Goal: Book appointment/travel/reservation

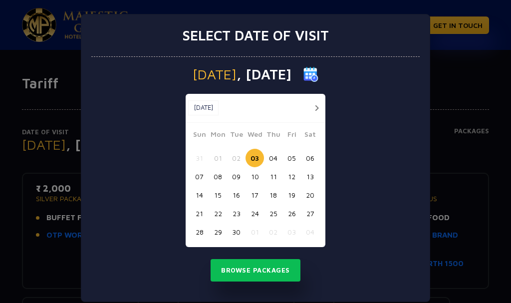
click at [465, 91] on div "Select date of visit Wednesday , 03 Sep 2025 Sep, 2025 Sep, 2025 Sun Mon Tue We…" at bounding box center [255, 151] width 511 height 303
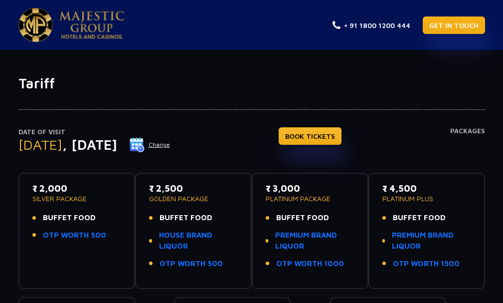
click at [454, 31] on link "GET IN TOUCH" at bounding box center [454, 24] width 62 height 17
click at [171, 145] on button "Change" at bounding box center [149, 145] width 41 height 16
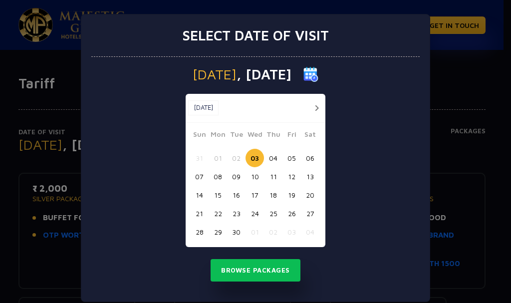
click at [268, 156] on button "04" at bounding box center [273, 158] width 18 height 18
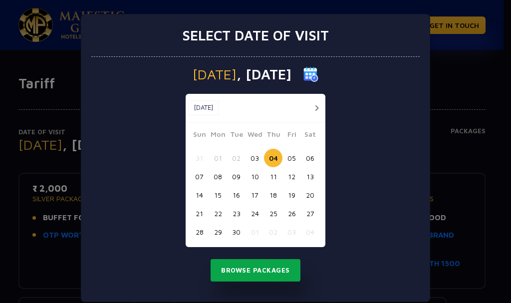
click at [252, 275] on button "Browse Packages" at bounding box center [256, 270] width 90 height 23
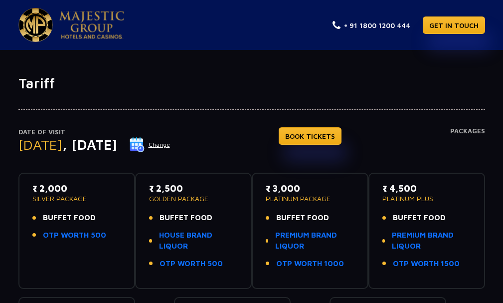
click at [171, 143] on button "Change" at bounding box center [149, 145] width 41 height 16
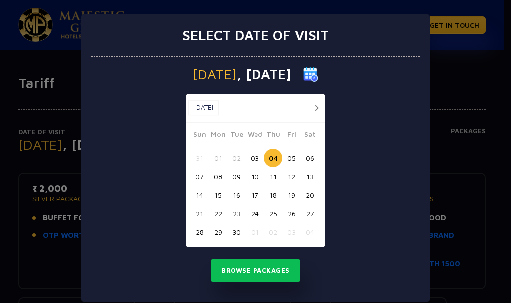
click at [254, 155] on button "03" at bounding box center [254, 158] width 18 height 18
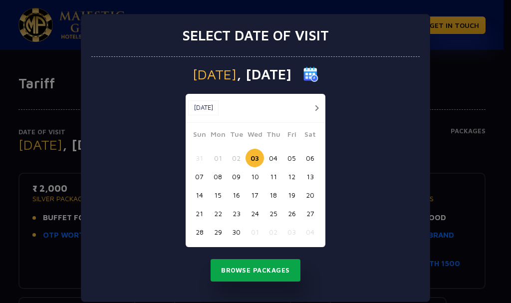
click at [261, 273] on button "Browse Packages" at bounding box center [256, 270] width 90 height 23
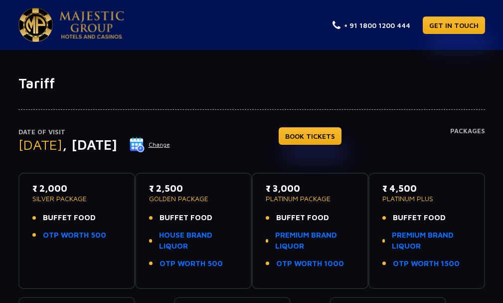
click at [98, 25] on img at bounding box center [91, 25] width 65 height 28
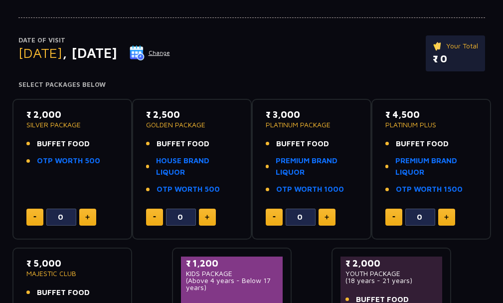
scroll to position [150, 0]
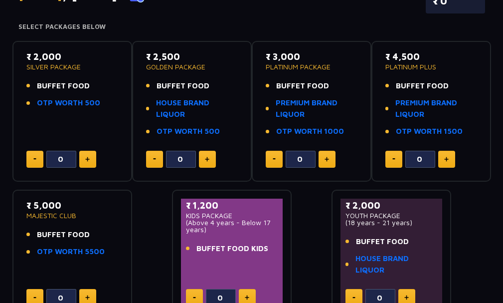
click at [89, 161] on img at bounding box center [87, 159] width 4 height 5
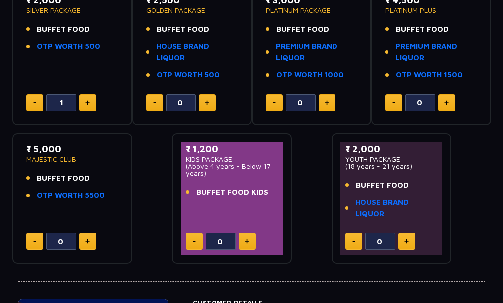
scroll to position [200, 0]
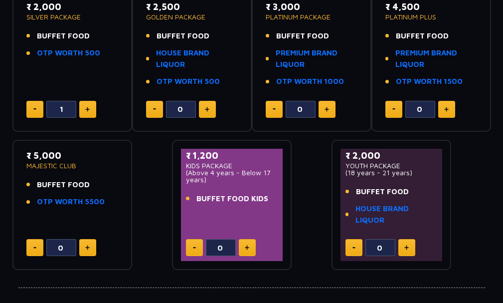
click at [36, 110] on button at bounding box center [34, 109] width 17 height 17
type input "0"
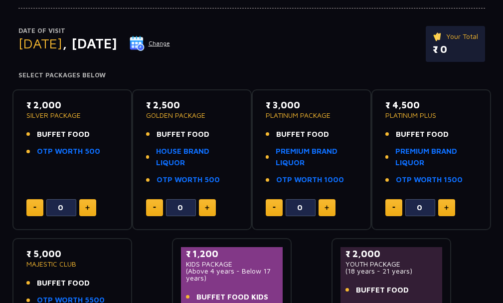
scroll to position [37, 0]
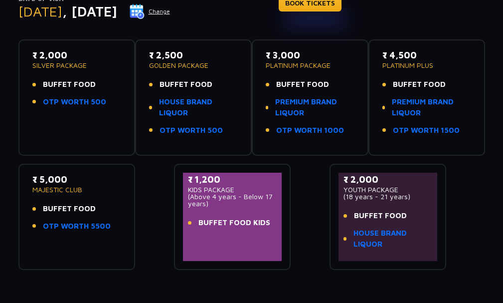
scroll to position [71, 0]
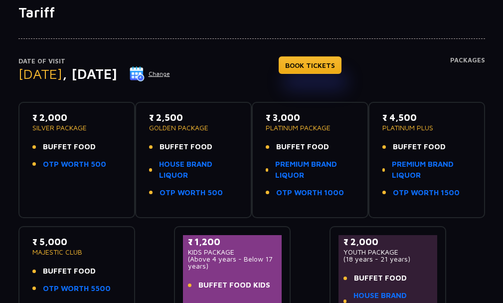
click at [471, 64] on h4 "Packages" at bounding box center [467, 74] width 35 height 36
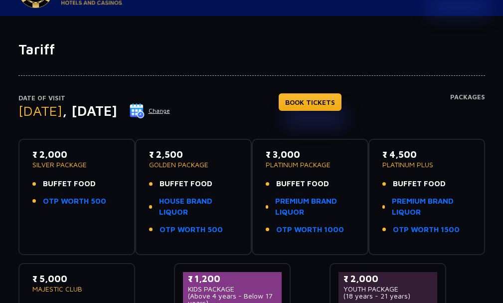
scroll to position [0, 0]
